Goal: Task Accomplishment & Management: Use online tool/utility

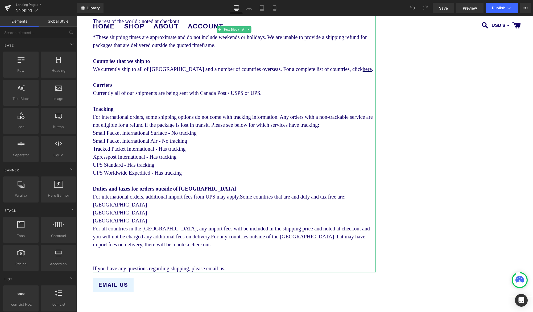
scroll to position [441, 0]
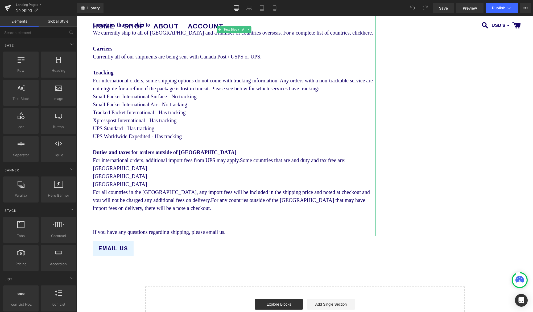
click at [202, 212] on div "For all countries in the [GEOGRAPHIC_DATA], any import fees will be included in…" at bounding box center [234, 200] width 283 height 24
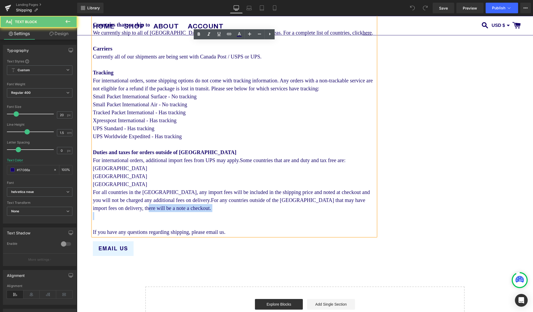
click at [202, 212] on div "For all countries in the [GEOGRAPHIC_DATA], any import fees will be included in…" at bounding box center [234, 200] width 283 height 24
click at [203, 210] on span "For all countries in the [GEOGRAPHIC_DATA], any import fees will be included in…" at bounding box center [231, 200] width 277 height 22
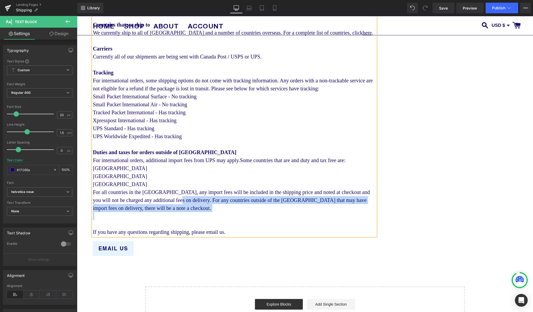
drag, startPoint x: 191, startPoint y: 222, endPoint x: 204, endPoint y: 211, distance: 17.0
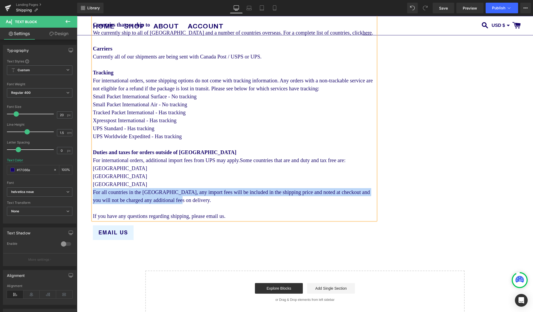
drag, startPoint x: 208, startPoint y: 210, endPoint x: 93, endPoint y: 202, distance: 115.8
click at [93, 202] on div "For all countries in the [GEOGRAPHIC_DATA], any import fees will be included in…" at bounding box center [234, 196] width 283 height 16
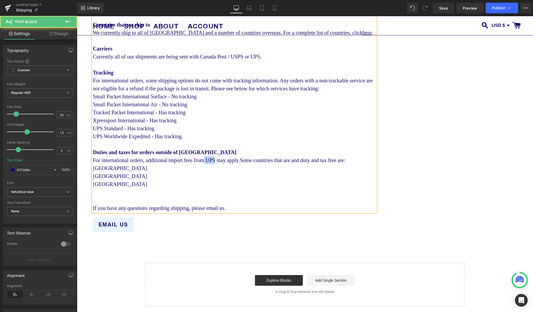
drag, startPoint x: 226, startPoint y: 170, endPoint x: 215, endPoint y: 170, distance: 10.4
click at [215, 170] on div "For international orders, additional import fees from UPS may apply. Some count…" at bounding box center [234, 172] width 283 height 32
click at [107, 196] on div at bounding box center [234, 192] width 283 height 8
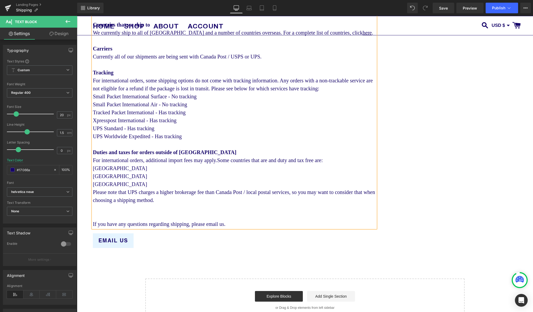
scroll to position [438, 0]
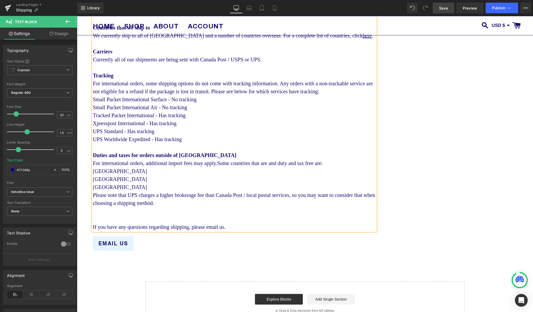
click at [440, 7] on span "Save" at bounding box center [443, 8] width 9 height 6
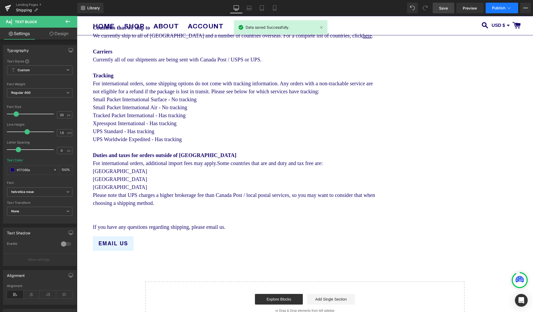
click at [505, 10] on button "Publish" at bounding box center [502, 8] width 32 height 11
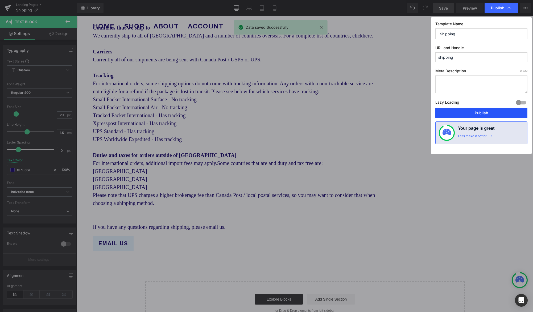
click at [483, 113] on button "Publish" at bounding box center [481, 113] width 92 height 11
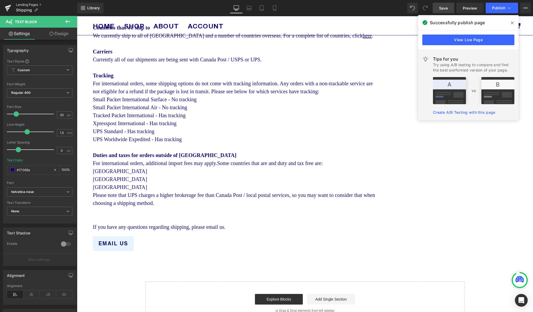
click at [31, 5] on link "Landing Pages" at bounding box center [46, 5] width 61 height 4
